Goal: Navigation & Orientation: Find specific page/section

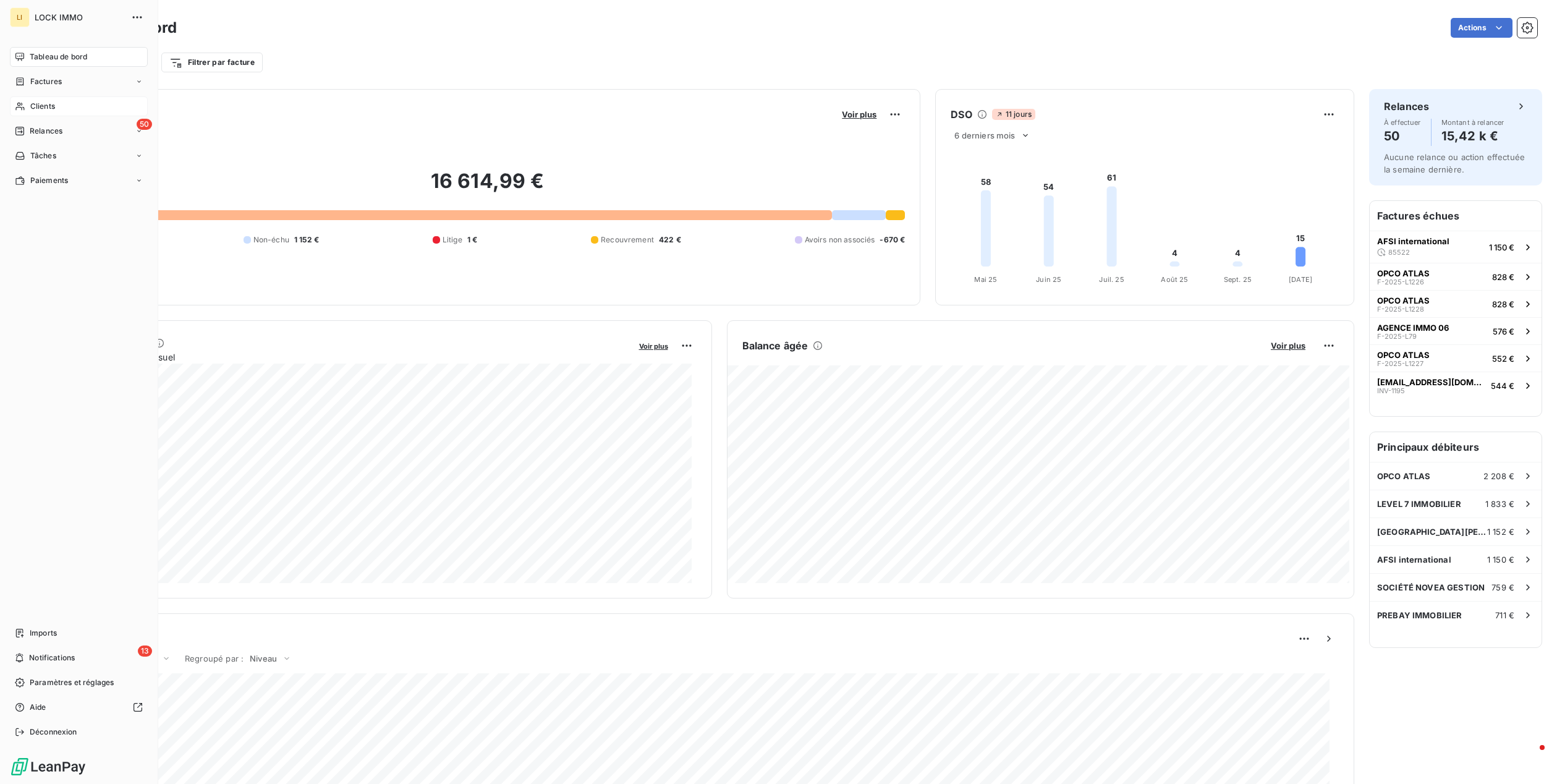
click at [38, 111] on span "Clients" at bounding box center [42, 106] width 24 height 11
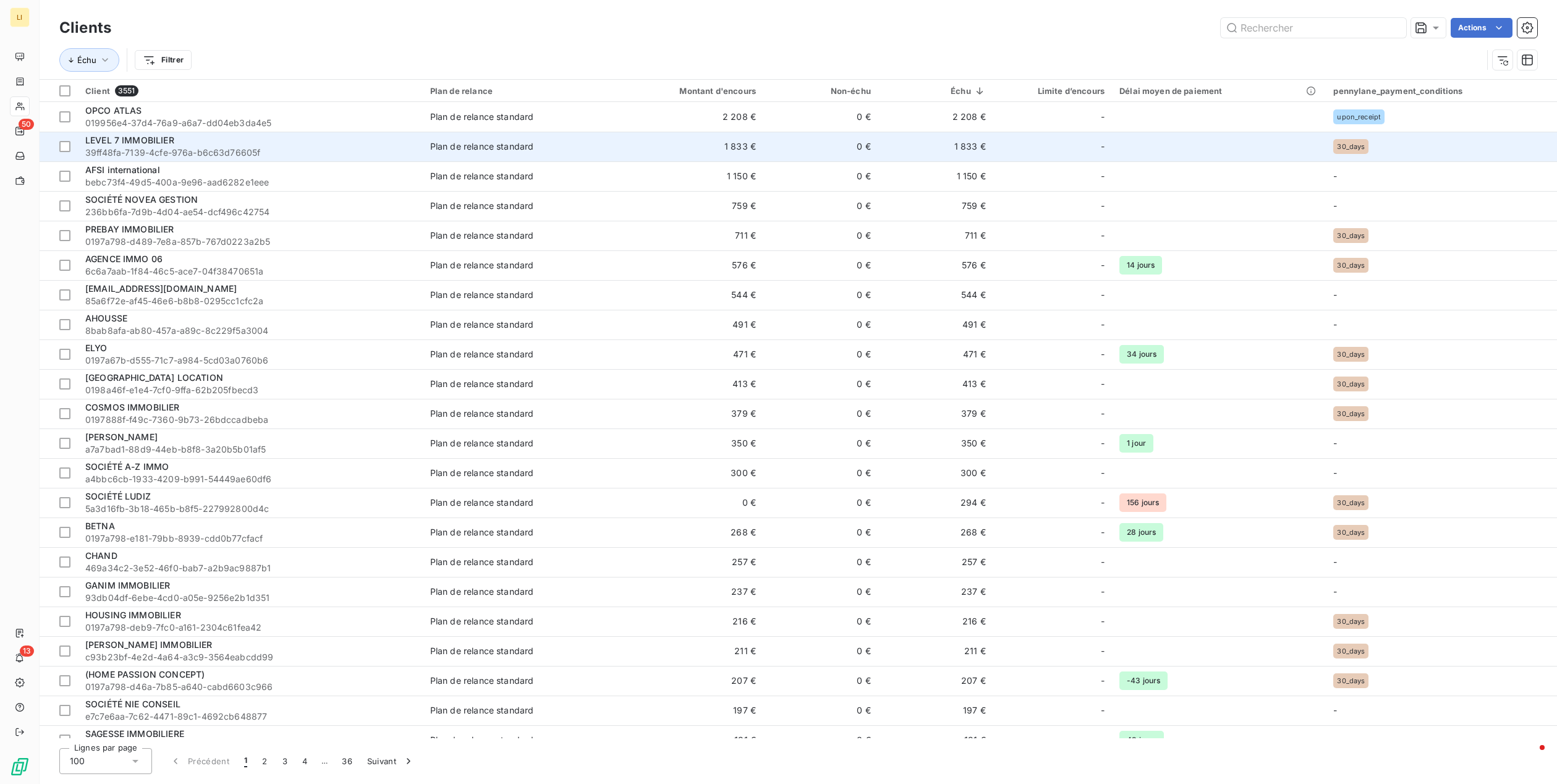
click at [149, 142] on span "LEVEL 7 IMMOBILIER" at bounding box center [130, 140] width 89 height 10
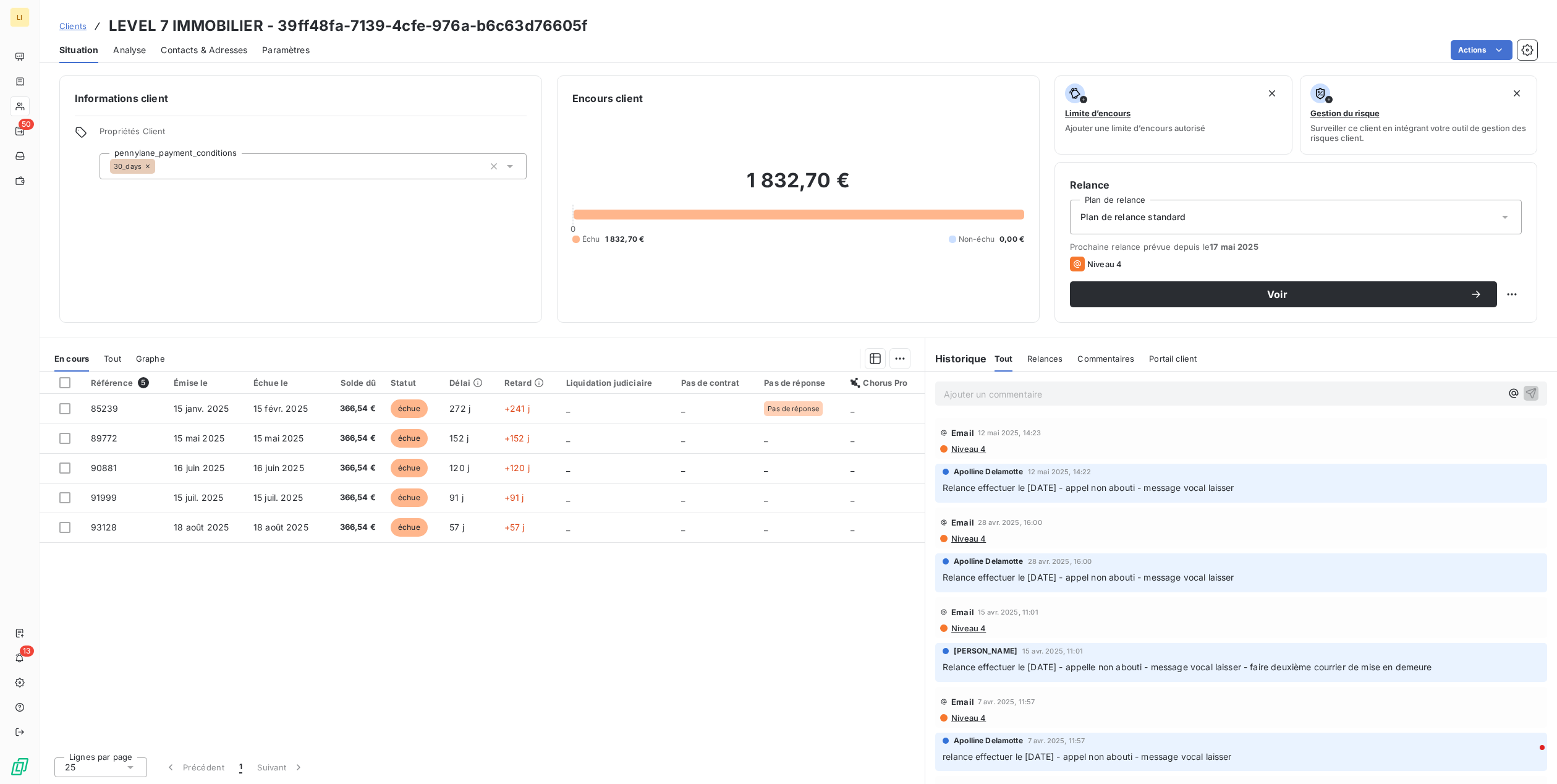
click at [64, 27] on span "Clients" at bounding box center [73, 26] width 27 height 10
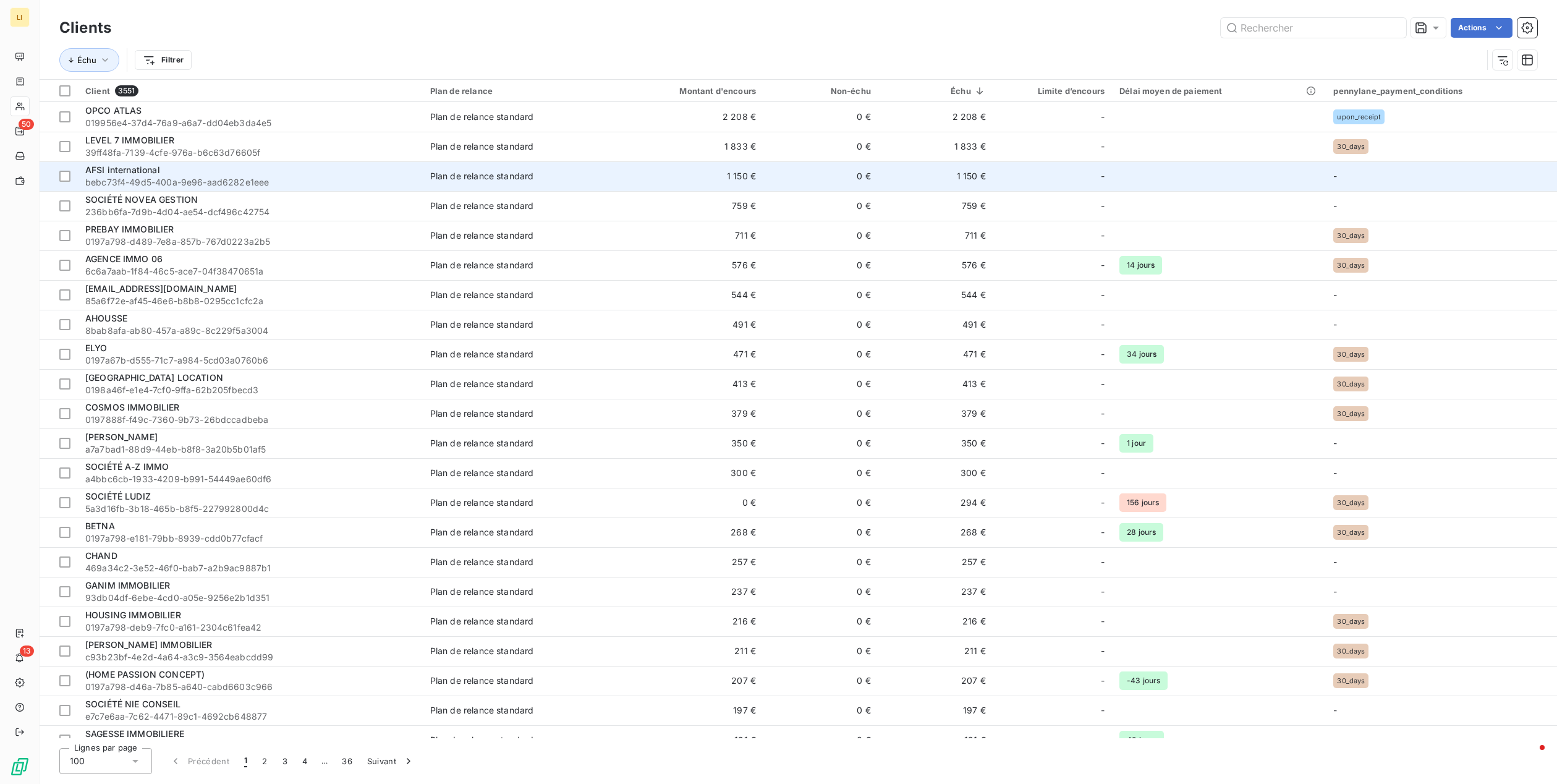
click at [144, 175] on div "AFSI international" at bounding box center [251, 170] width 330 height 13
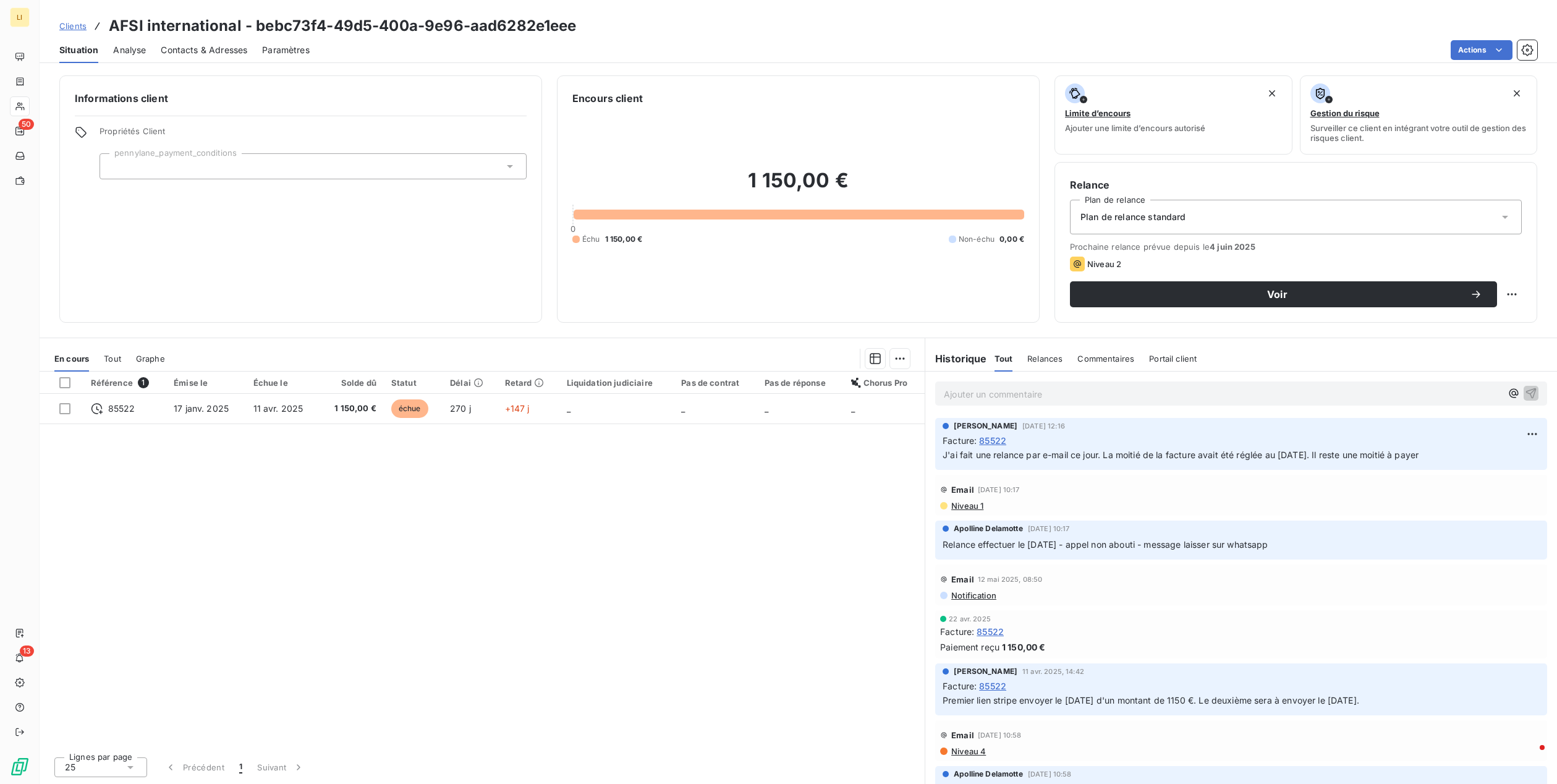
click at [1009, 399] on p "Ajouter un commentaire ﻿" at bounding box center [1223, 394] width 558 height 16
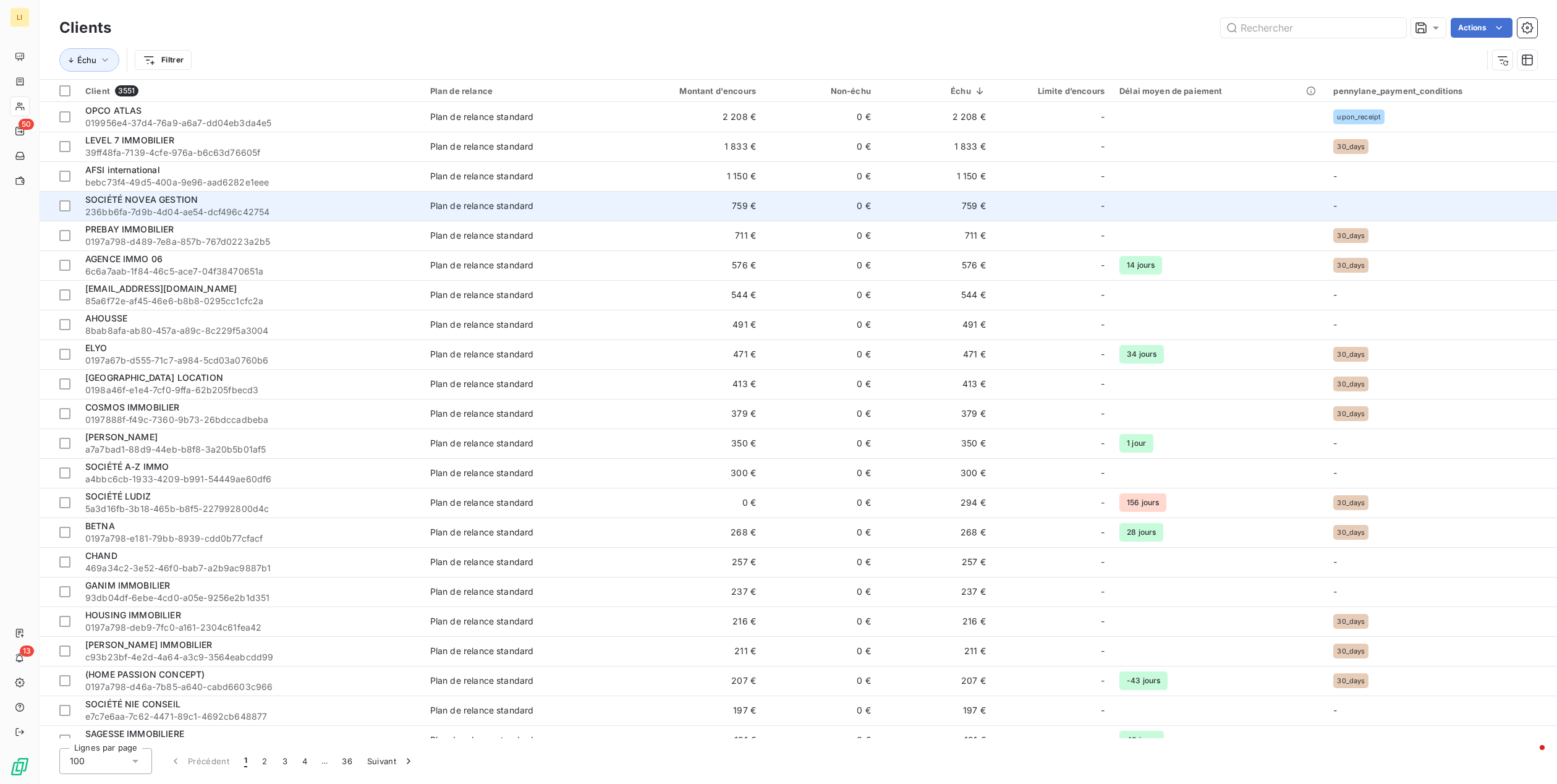
click at [222, 205] on div "SOCIÉTÉ NOVEA GESTION" at bounding box center [251, 200] width 330 height 13
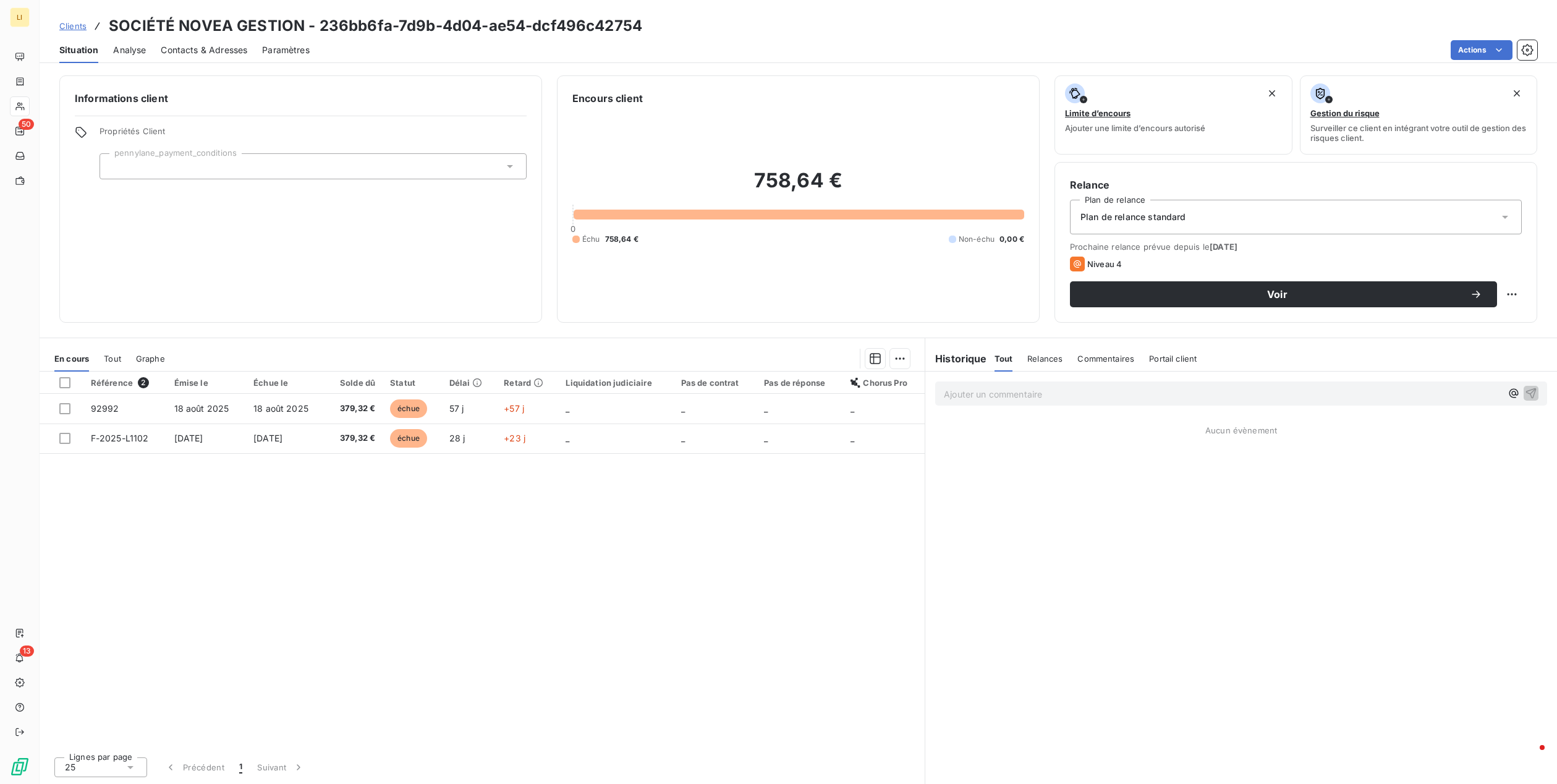
click at [1029, 393] on p "Ajouter un commentaire ﻿" at bounding box center [1223, 394] width 558 height 16
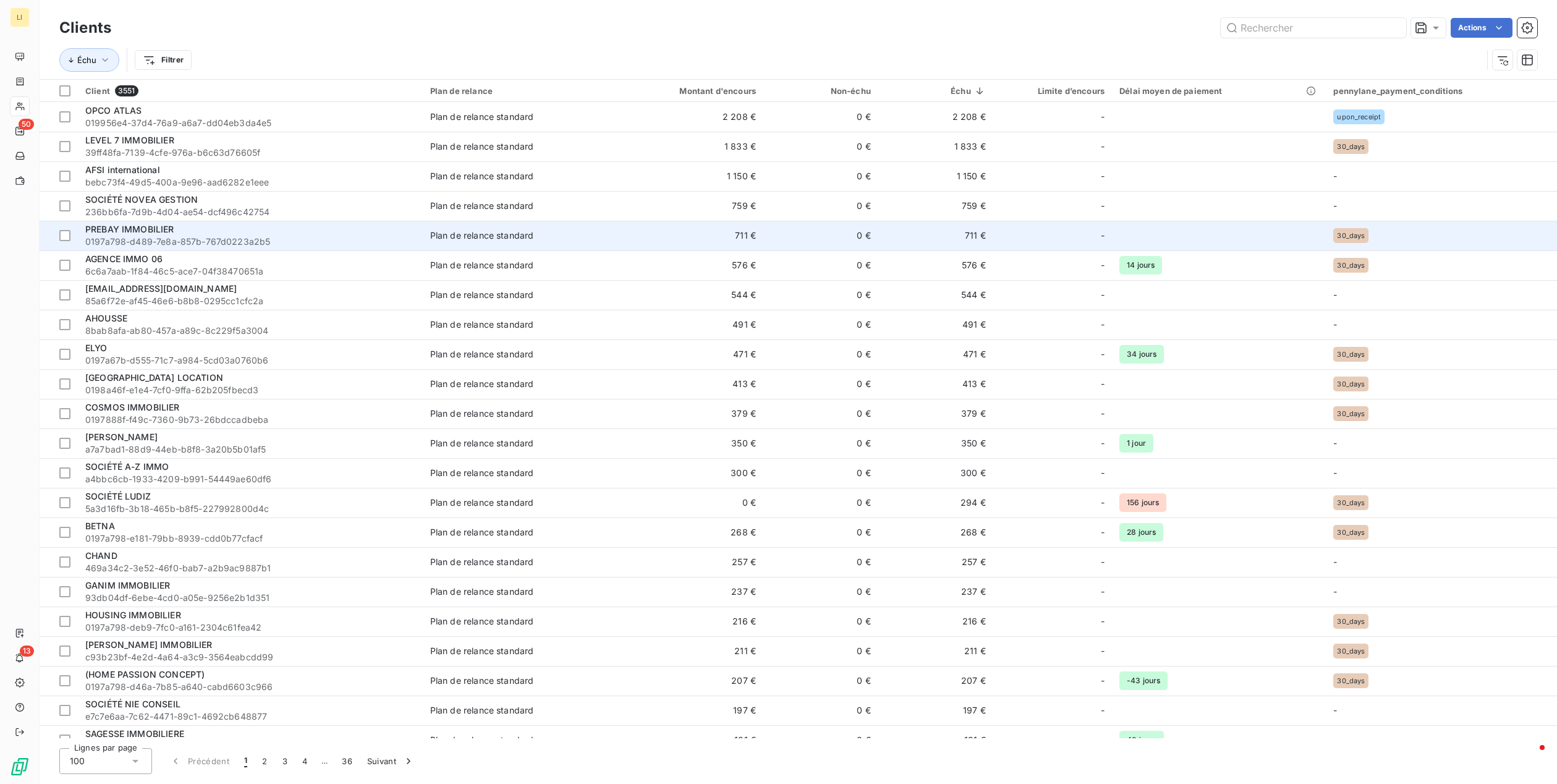
click at [187, 231] on div "PREBAY IMMOBILIER" at bounding box center [251, 229] width 330 height 13
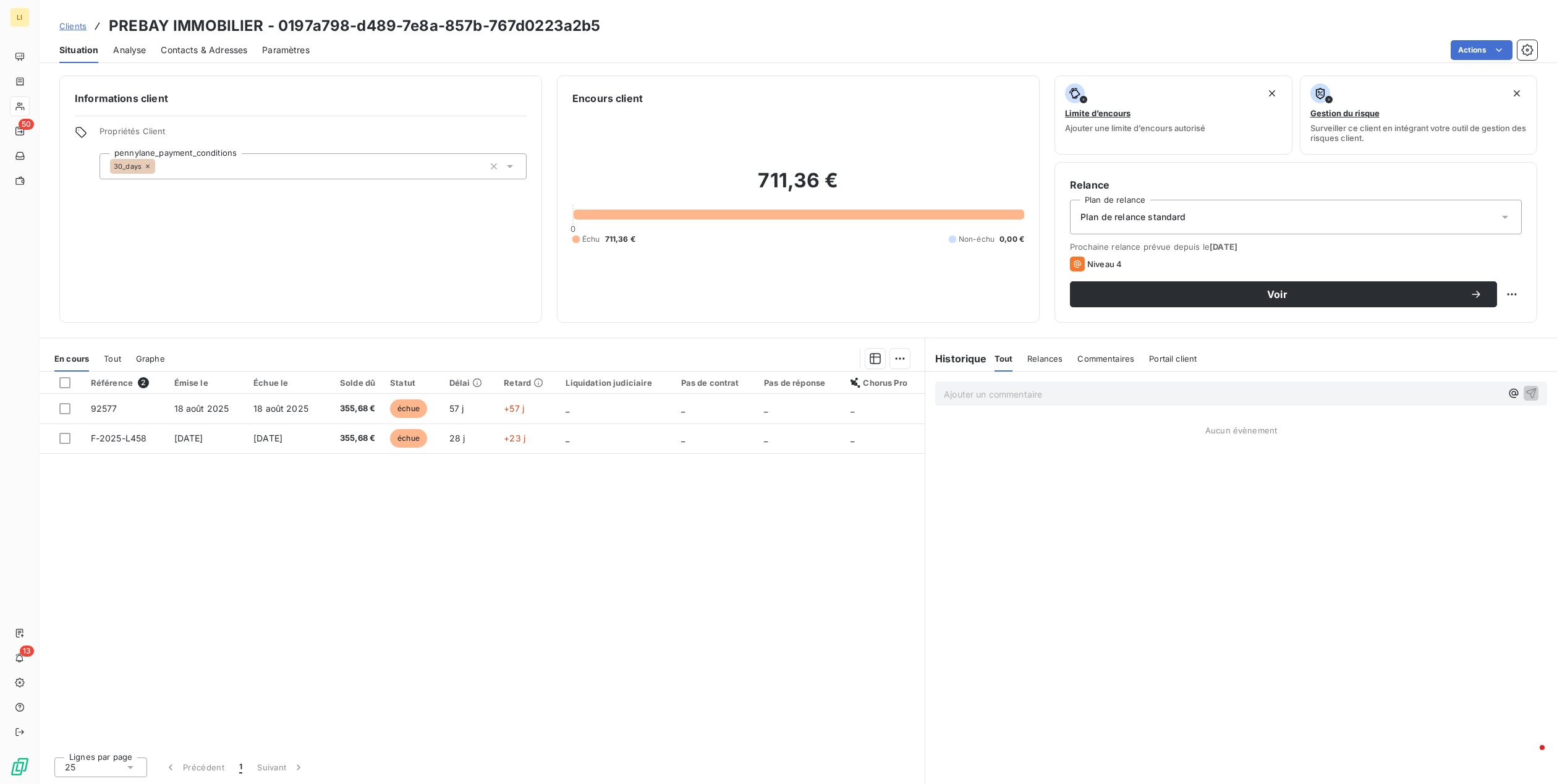
click at [987, 390] on p "Ajouter un commentaire ﻿" at bounding box center [1223, 394] width 558 height 16
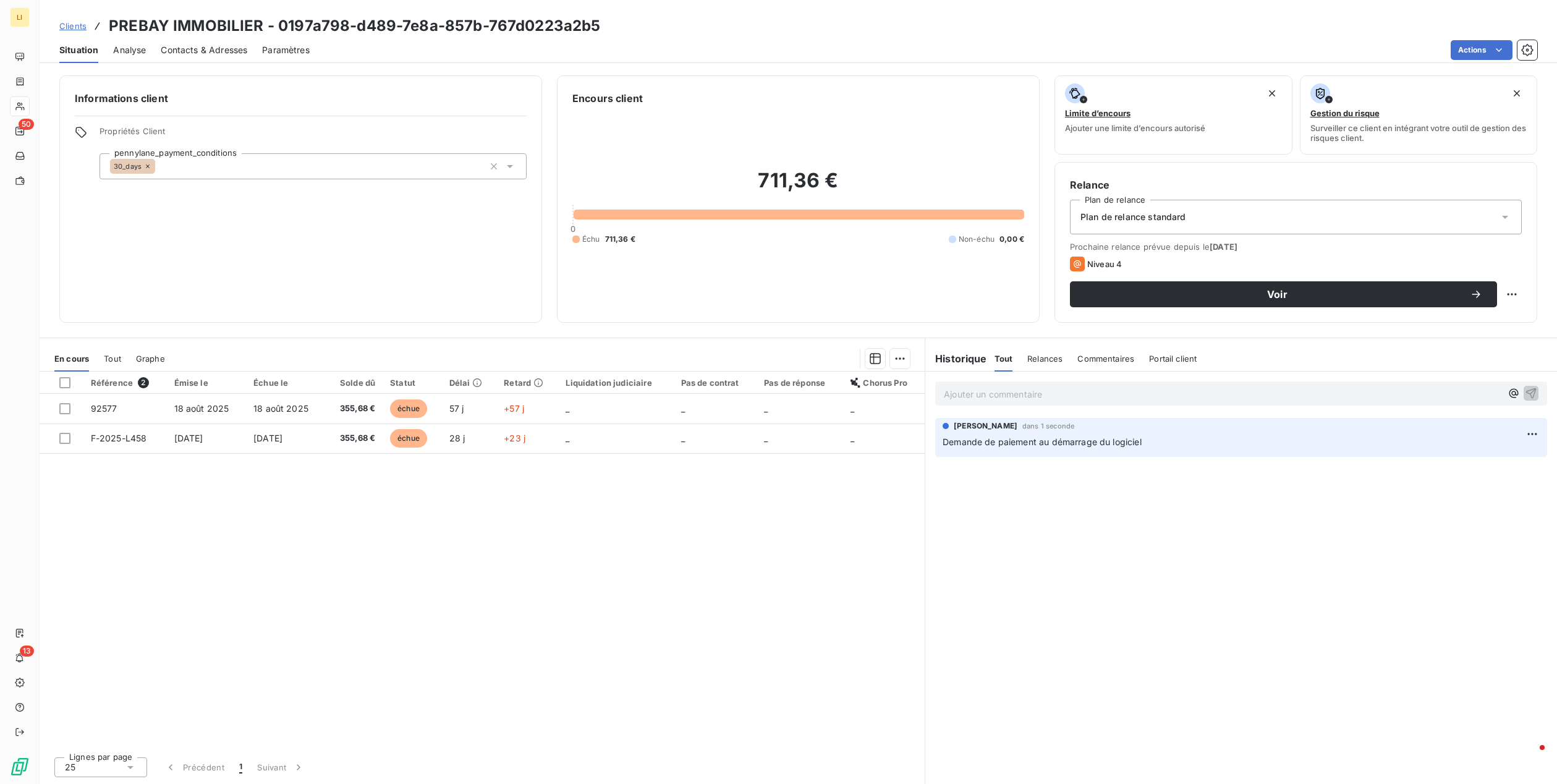
click at [1219, 222] on div "Plan de relance standard" at bounding box center [1295, 217] width 452 height 35
click at [1222, 214] on div "Plan de relance standard" at bounding box center [1295, 217] width 452 height 35
click at [1309, 295] on span "Voir" at bounding box center [1277, 294] width 385 height 10
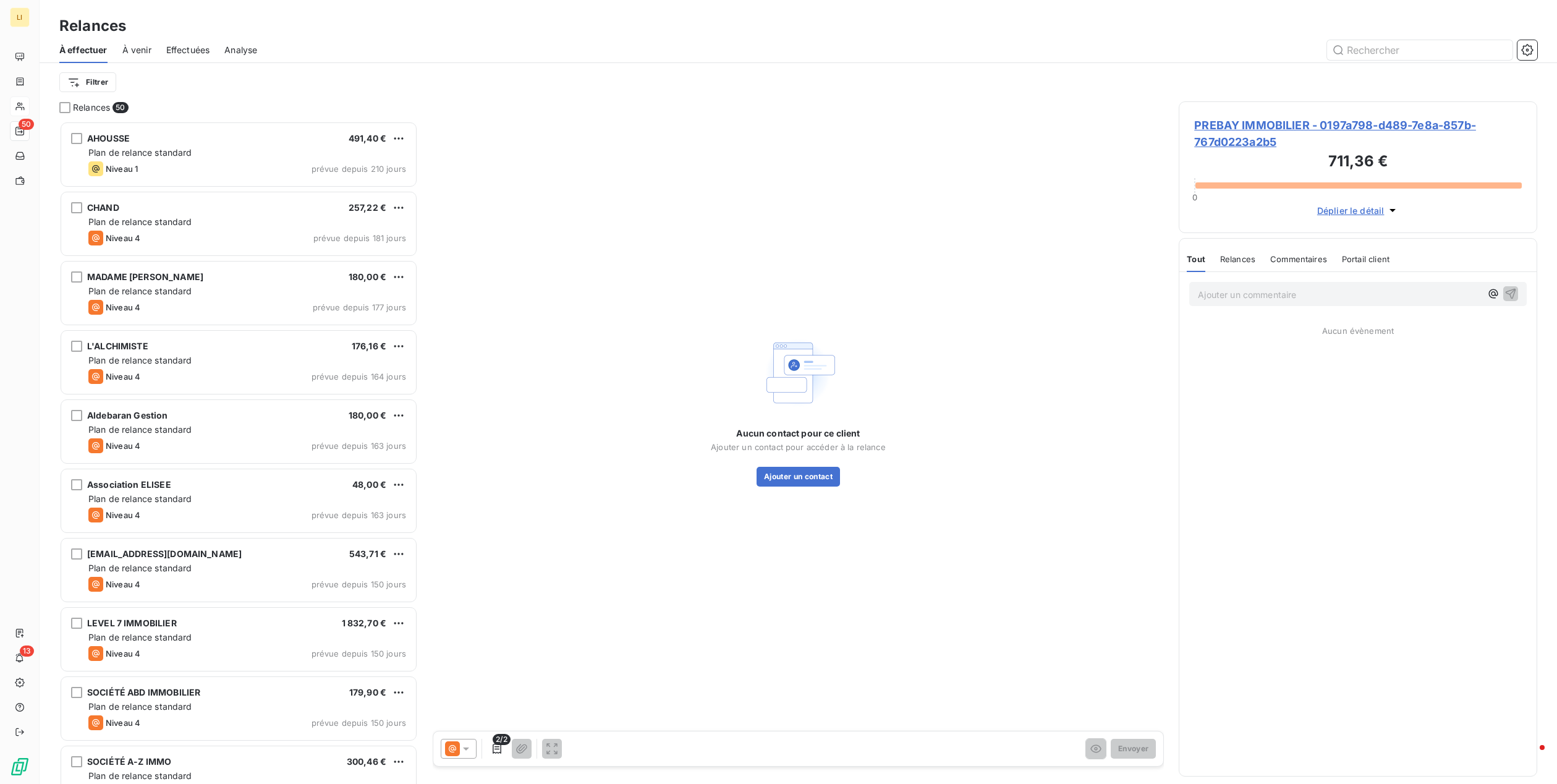
scroll to position [654, 350]
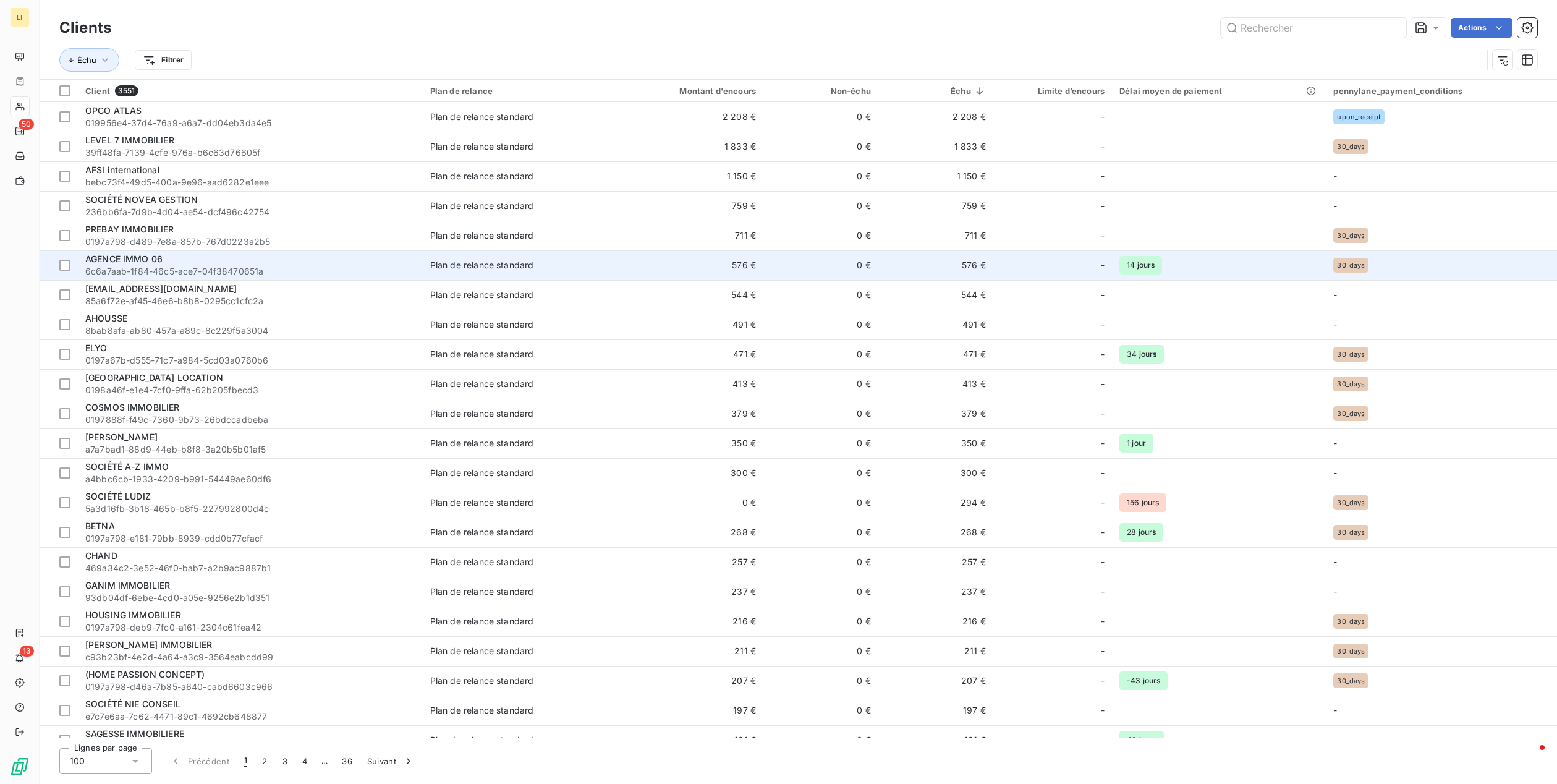
click at [171, 261] on div "AGENCE IMMO 06" at bounding box center [251, 259] width 330 height 13
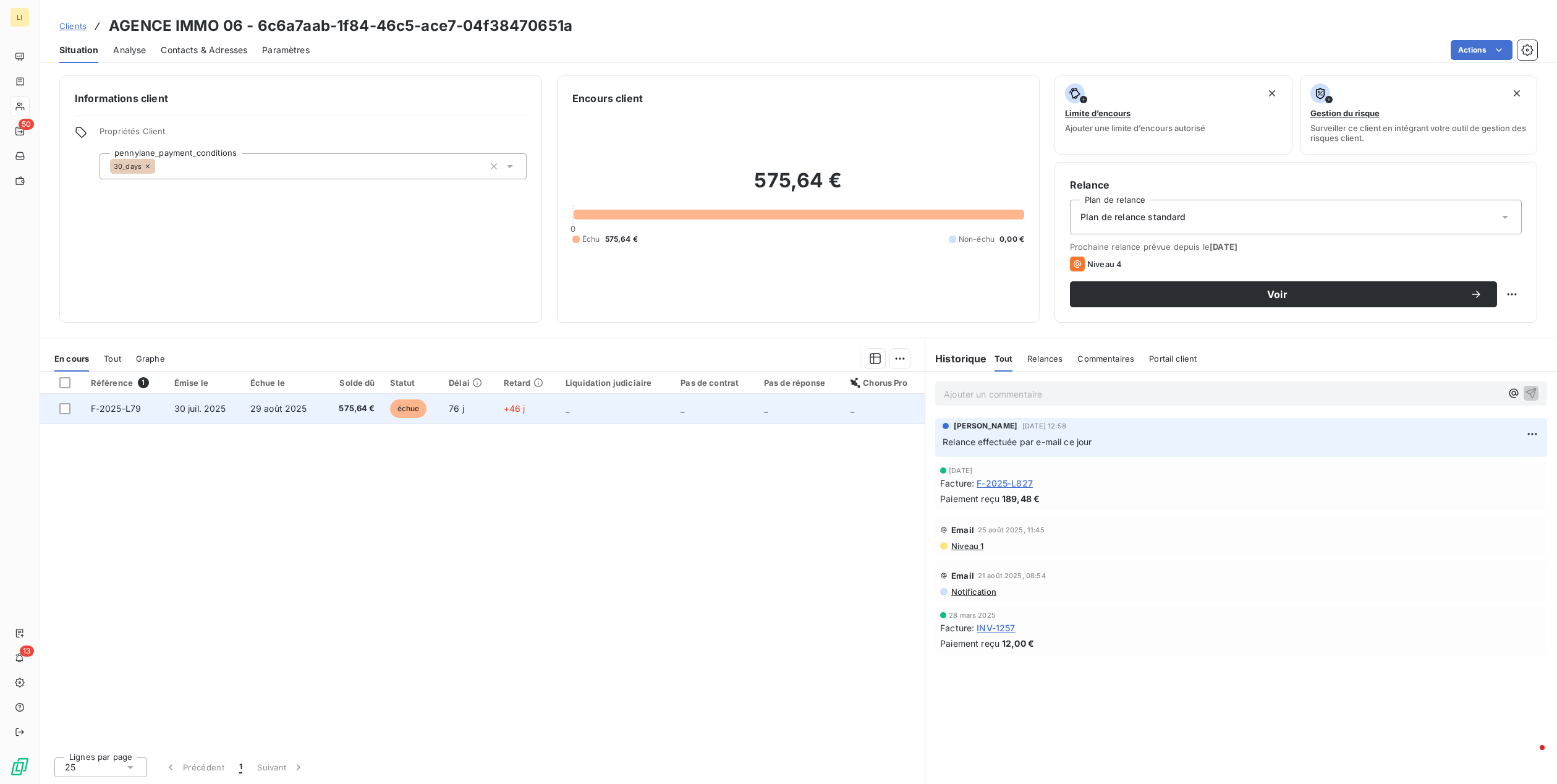
click at [449, 408] on span "76 j" at bounding box center [456, 408] width 16 height 10
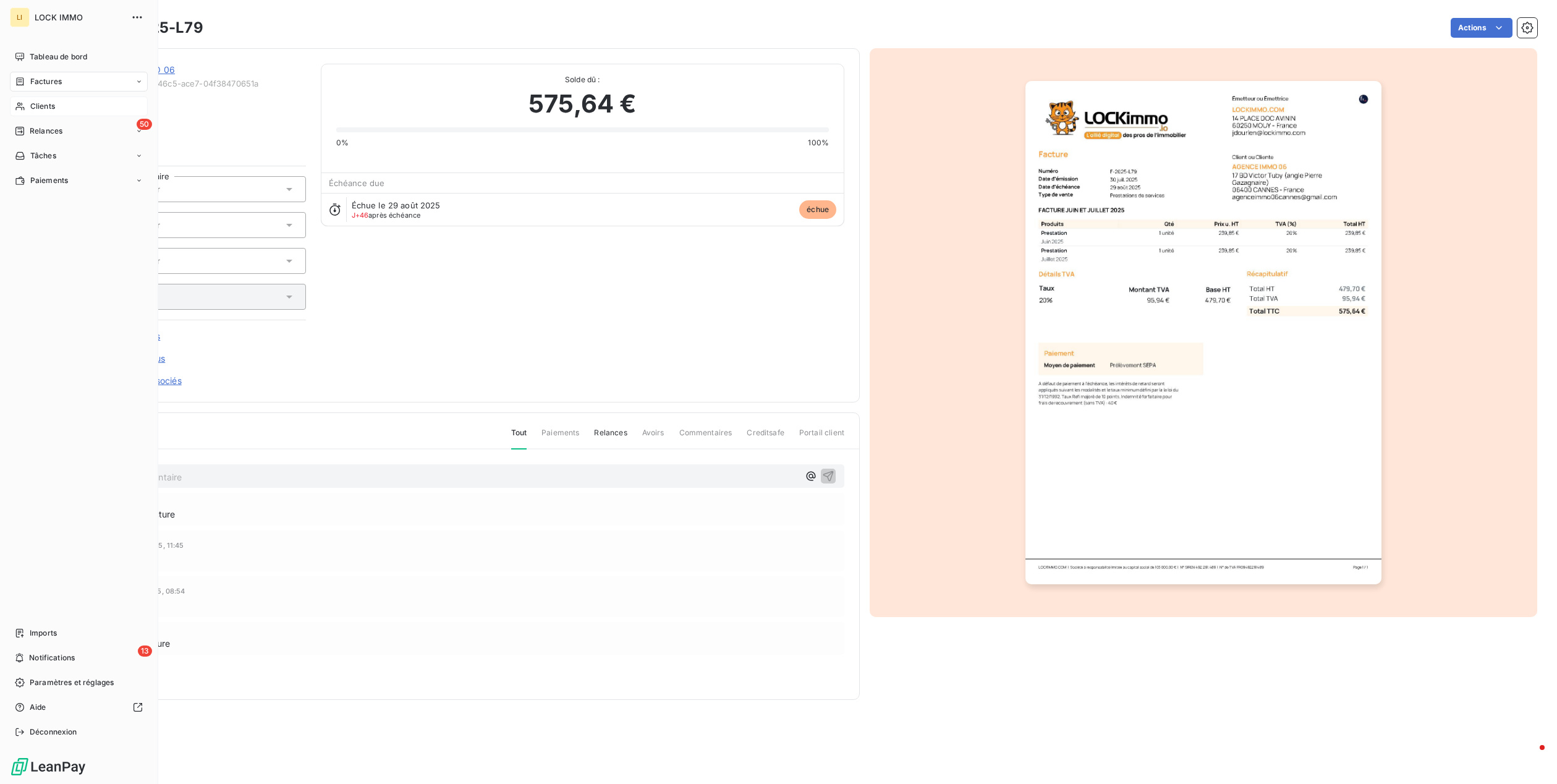
click at [24, 104] on icon at bounding box center [20, 106] width 10 height 10
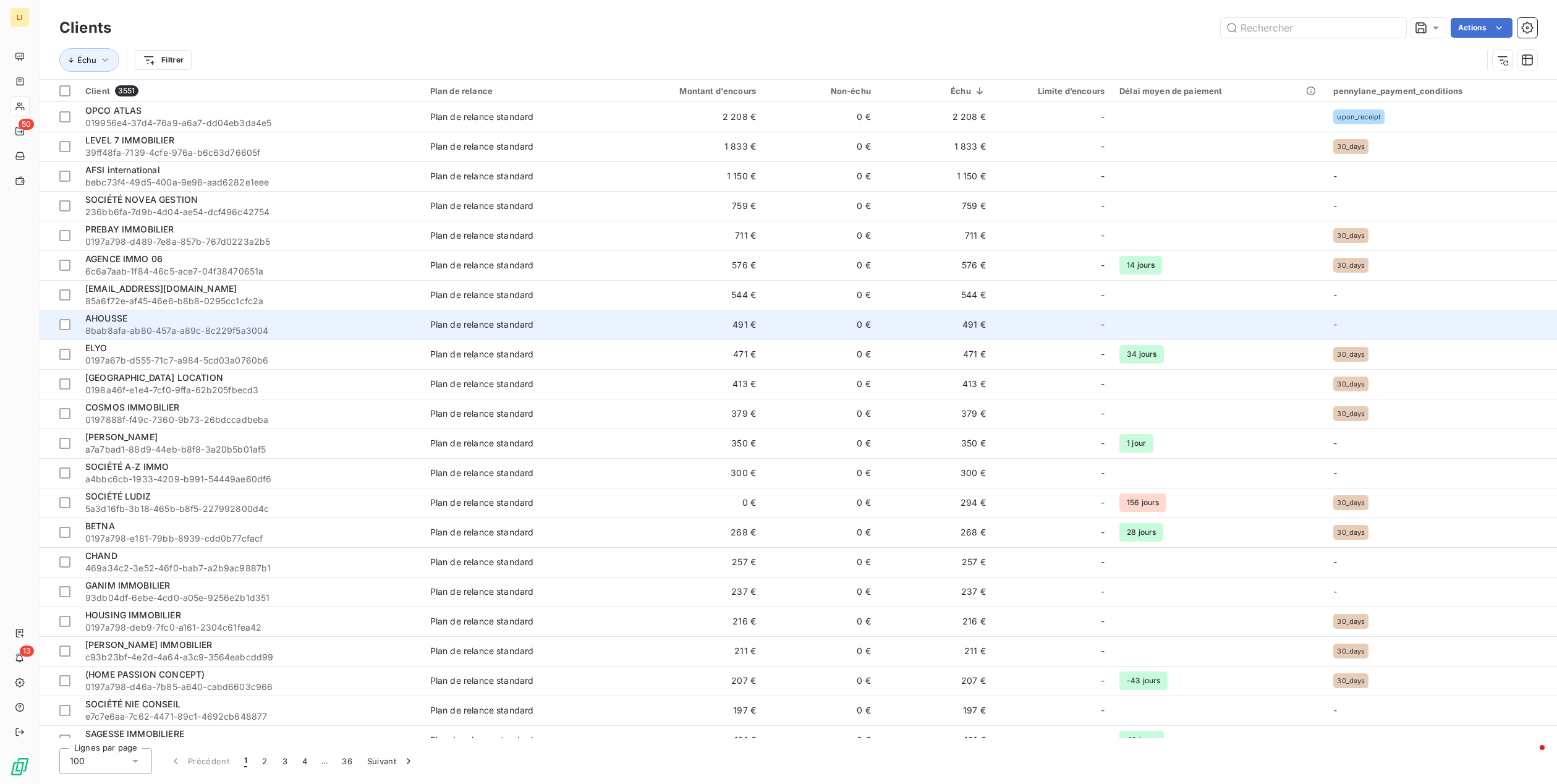
click at [162, 321] on div "AHOUSSE" at bounding box center [251, 318] width 330 height 13
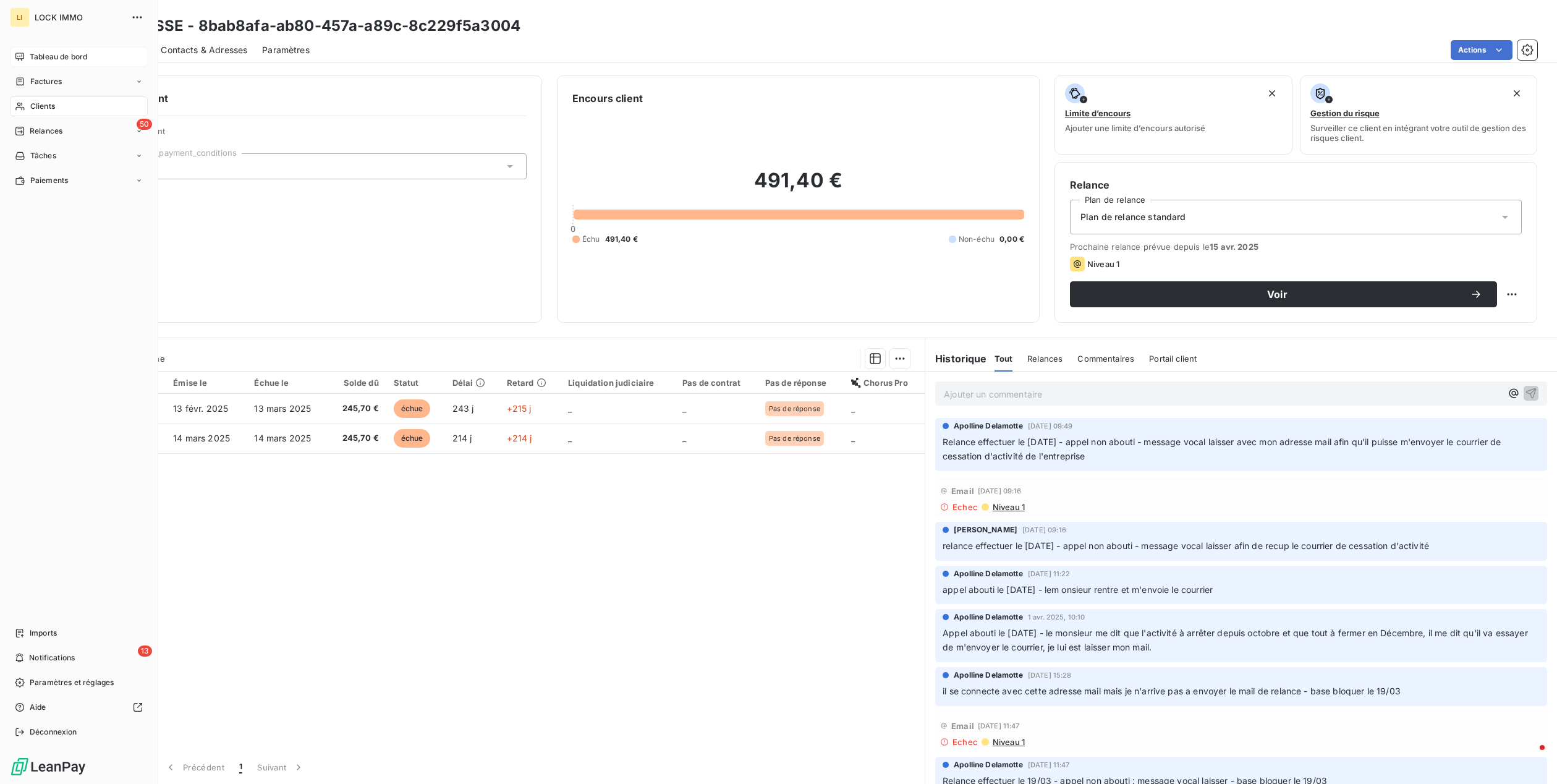
click at [64, 57] on span "Tableau de bord" at bounding box center [58, 57] width 57 height 11
